Goal: Find specific page/section: Find specific page/section

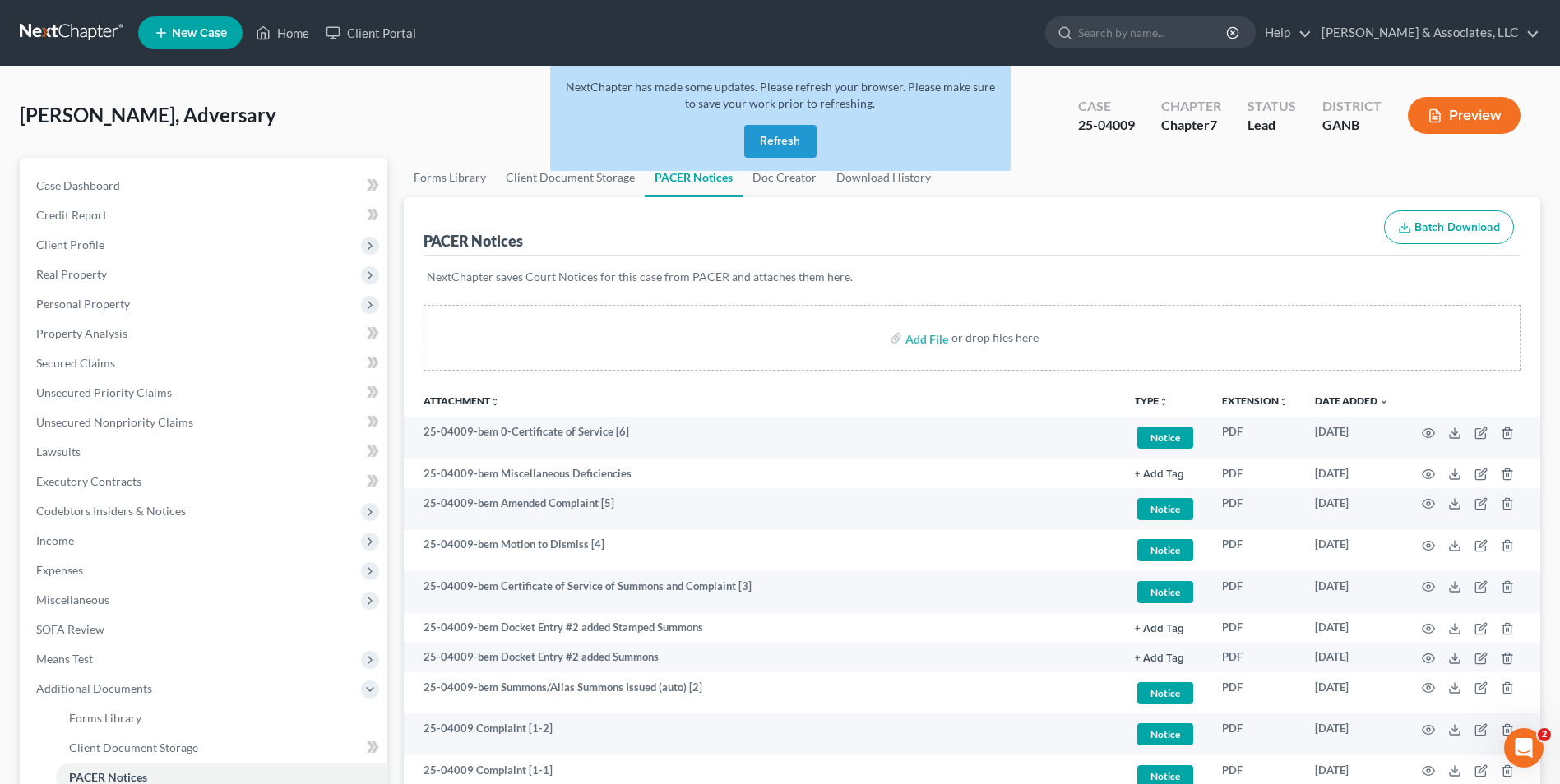
click at [783, 148] on button "Refresh" at bounding box center [781, 141] width 73 height 33
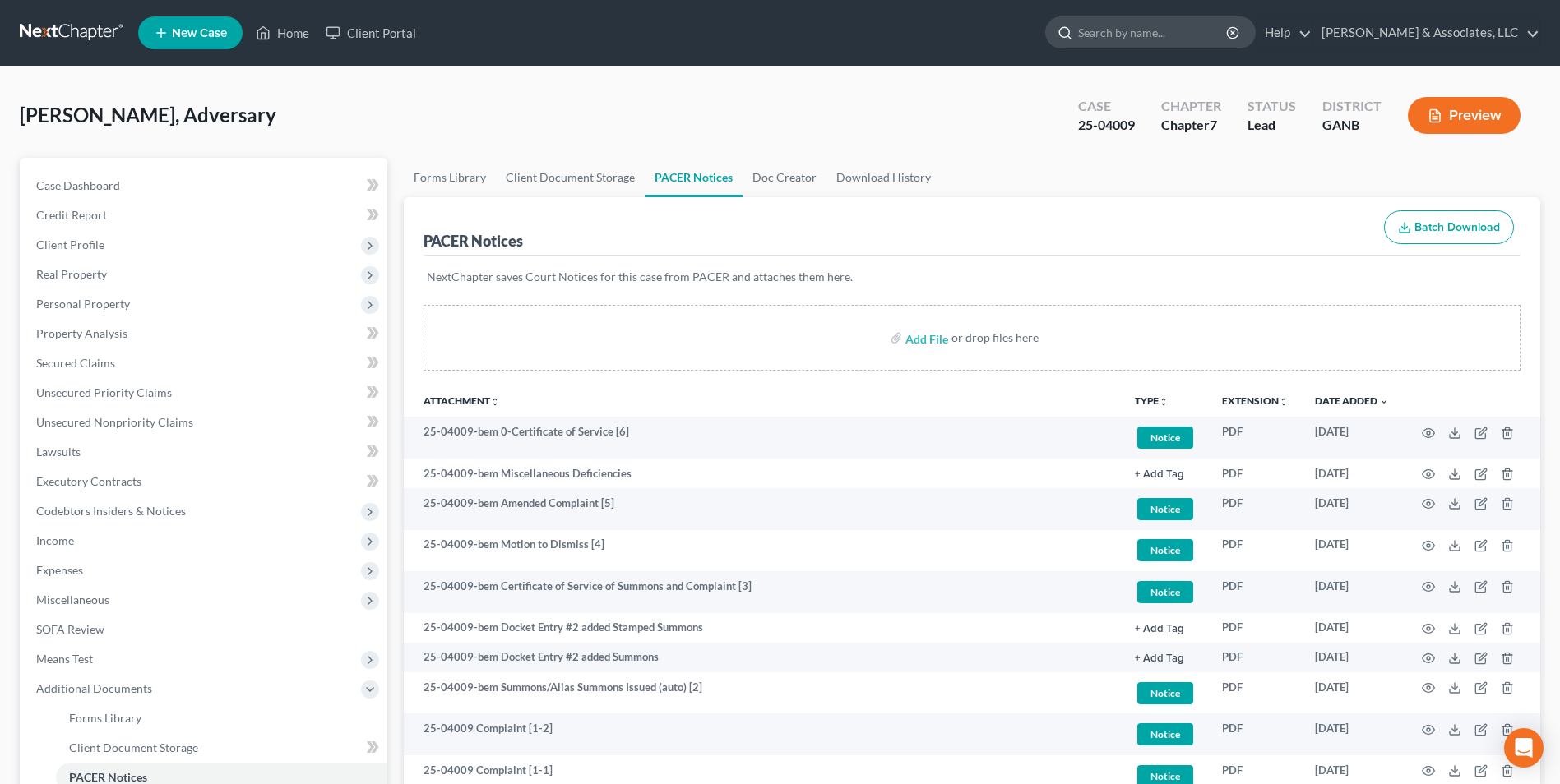
click at [1168, 40] on input "search" at bounding box center [1154, 32] width 150 height 30
type input "[PERSON_NAME]"
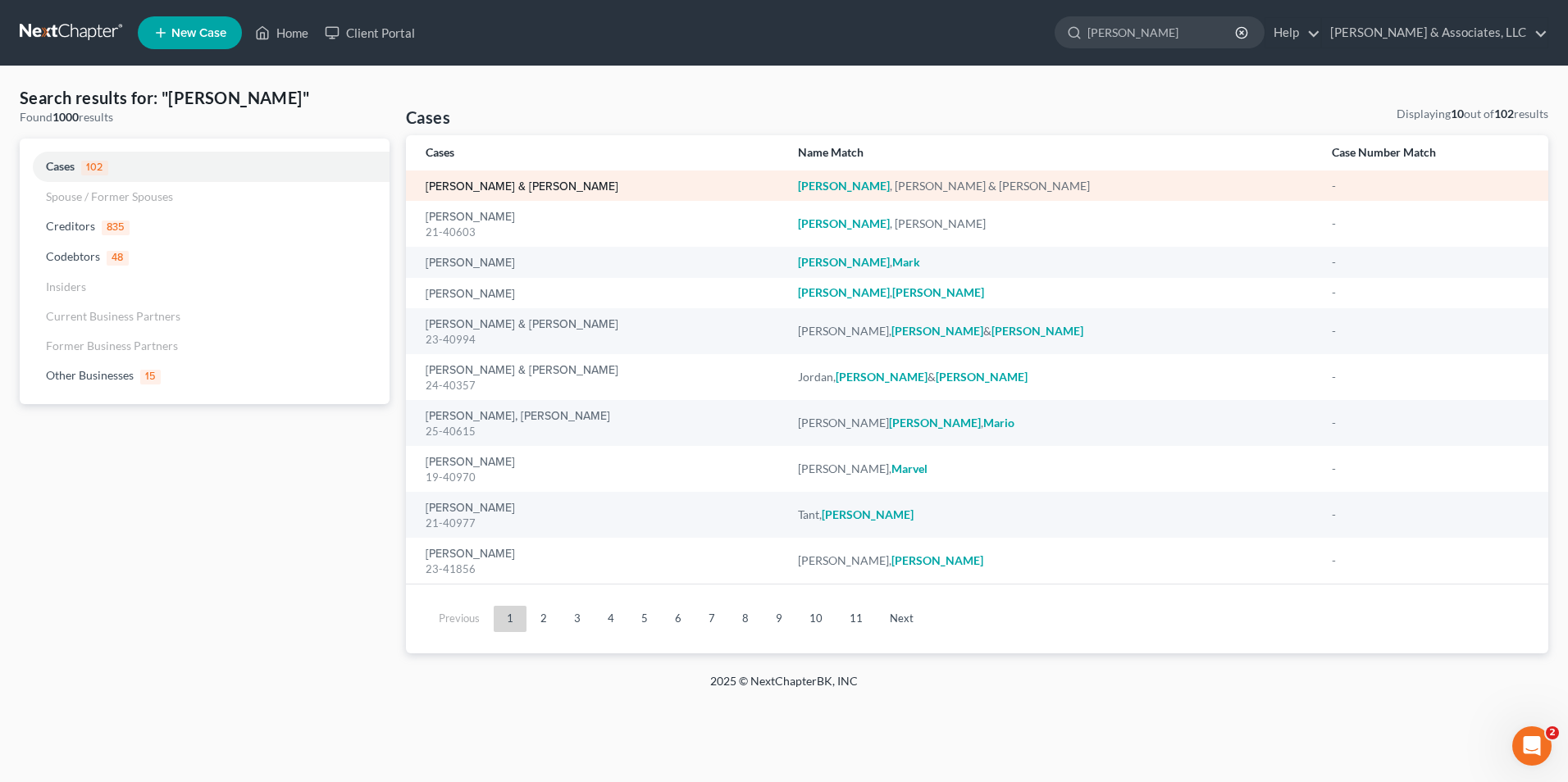
click at [502, 181] on link "[PERSON_NAME] & [PERSON_NAME]" at bounding box center [522, 187] width 193 height 12
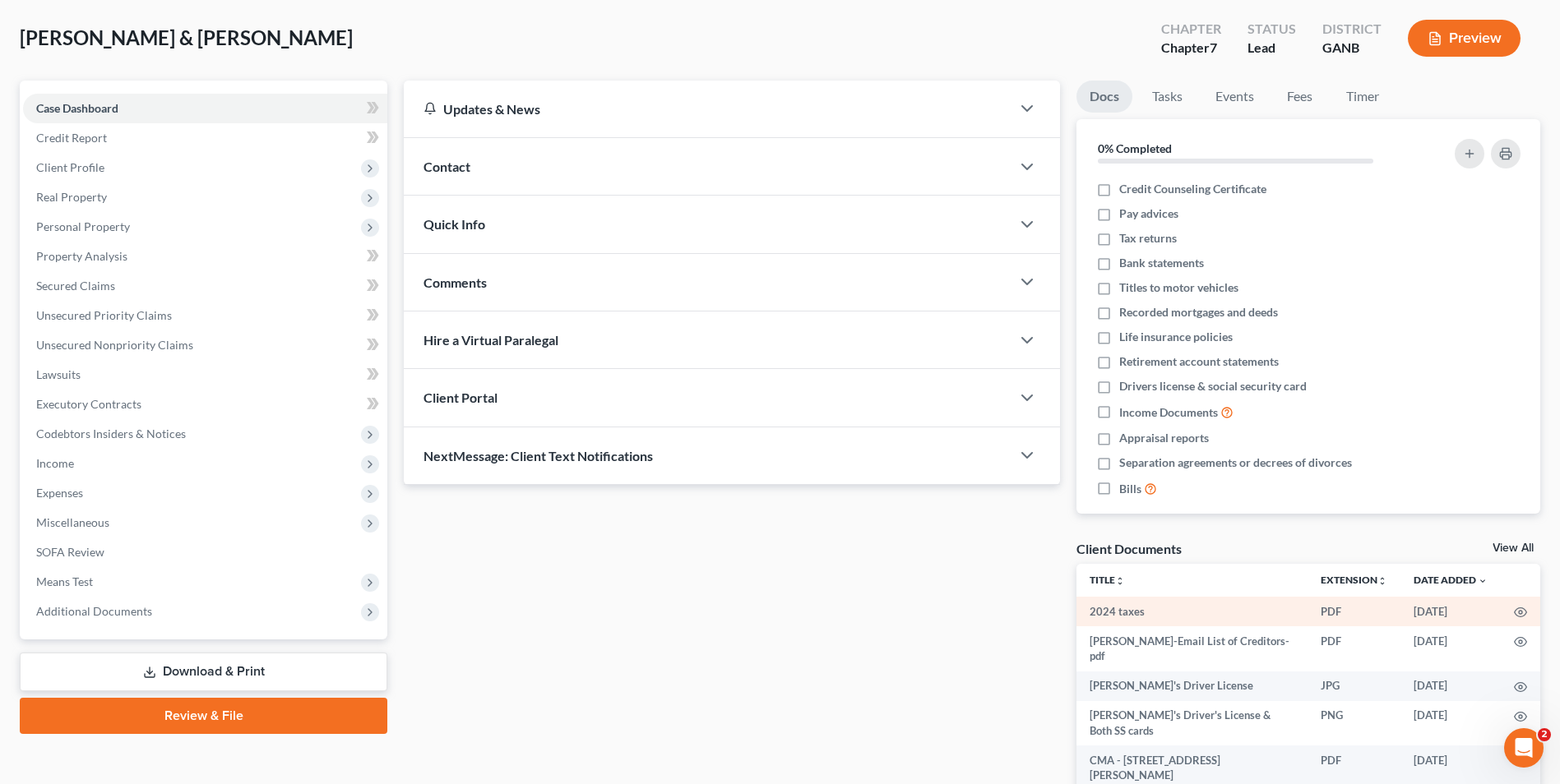
scroll to position [165, 0]
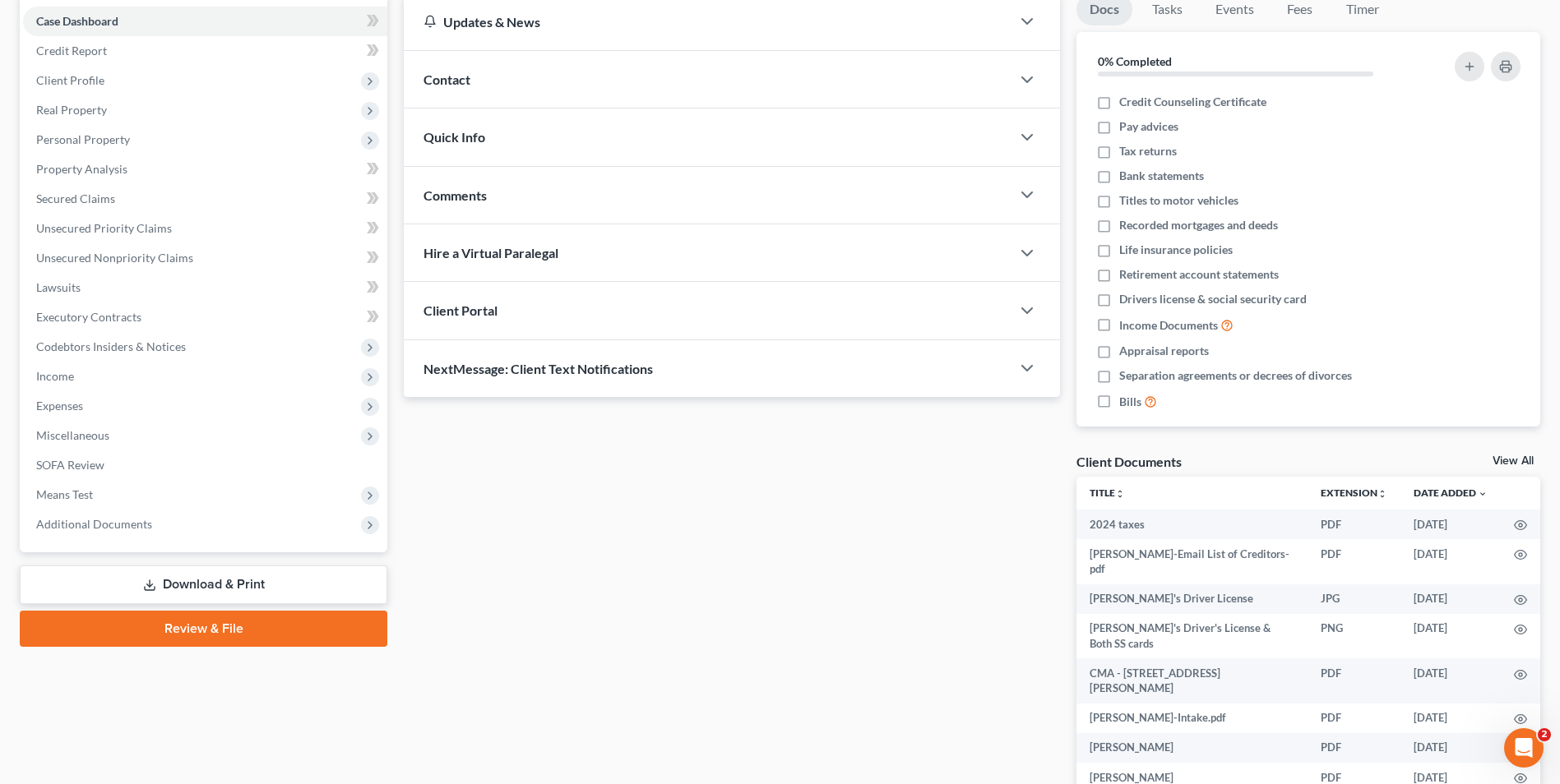
click at [1514, 454] on div "Client Documents View All" at bounding box center [1308, 465] width 464 height 24
click at [1514, 461] on link "View All" at bounding box center [1513, 461] width 41 height 12
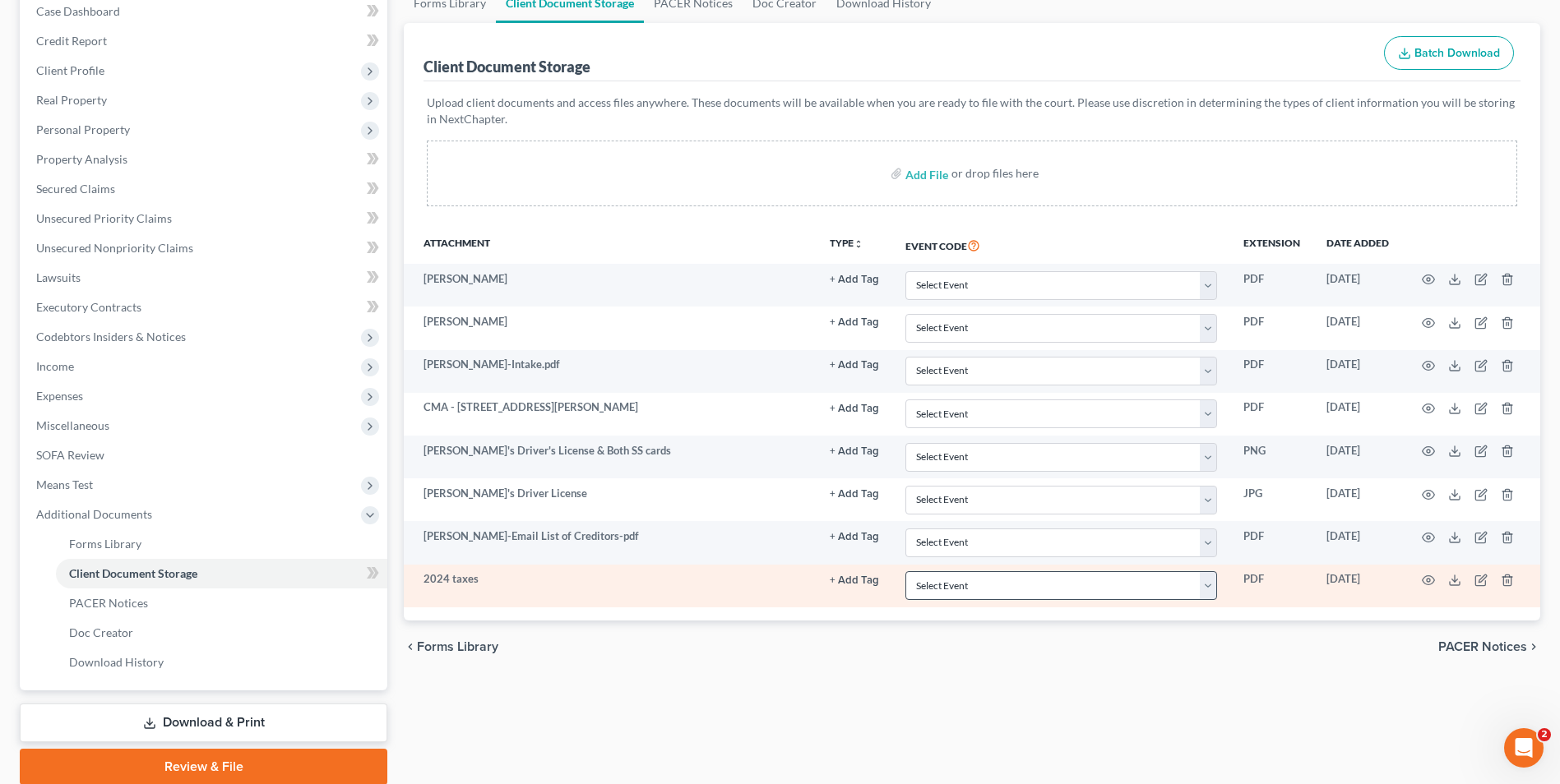
scroll to position [237, 0]
